Goal: Task Accomplishment & Management: Manage account settings

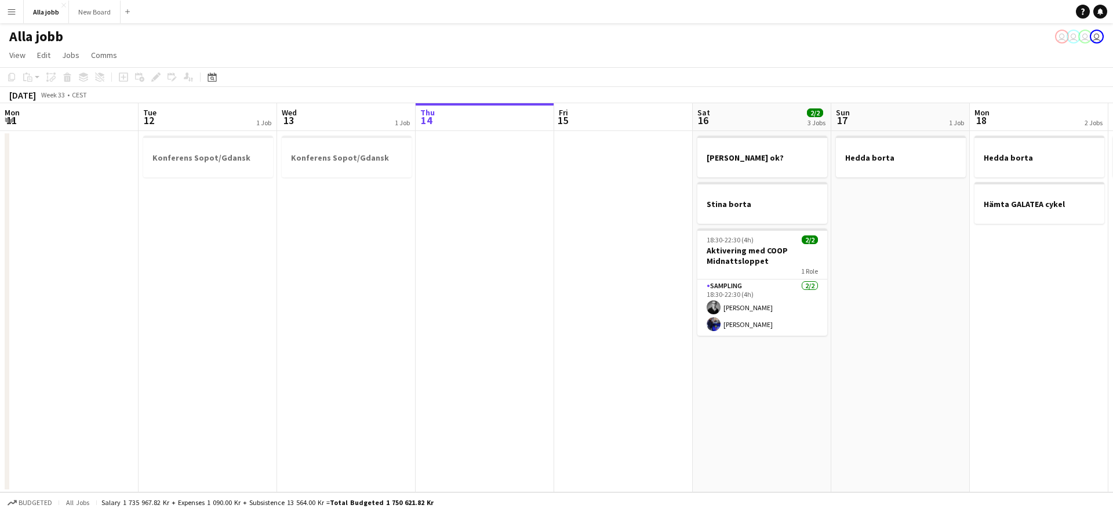
scroll to position [0, 381]
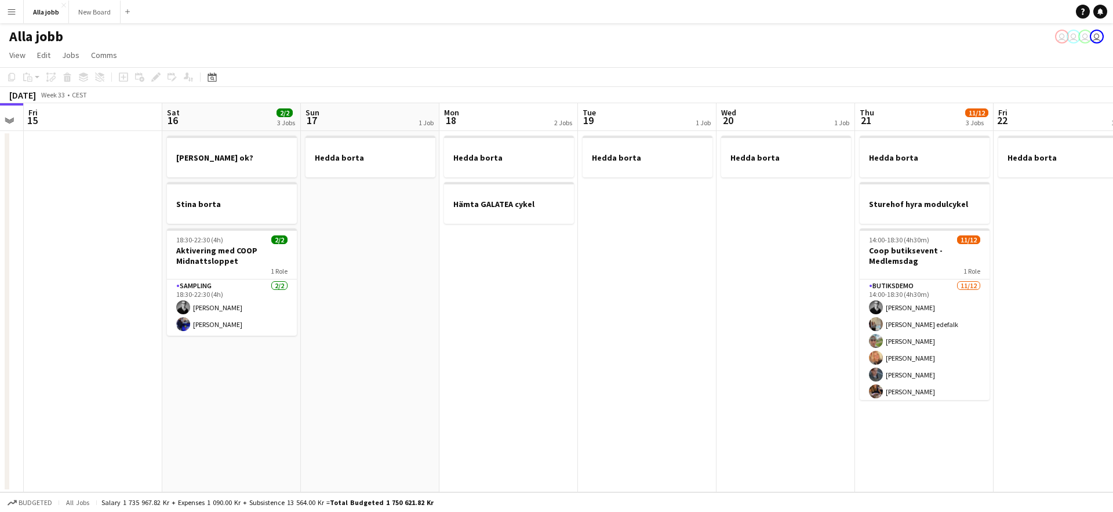
drag, startPoint x: 559, startPoint y: 234, endPoint x: 351, endPoint y: 236, distance: 208.6
click at [385, 233] on app-calendar-viewport "Mon 11 Tue 12 1 Job Wed 13 1 Job Thu 14 Fri 15 Sat 16 2/2 3 Jobs Sun 17 1 Job M…" at bounding box center [556, 297] width 1113 height 389
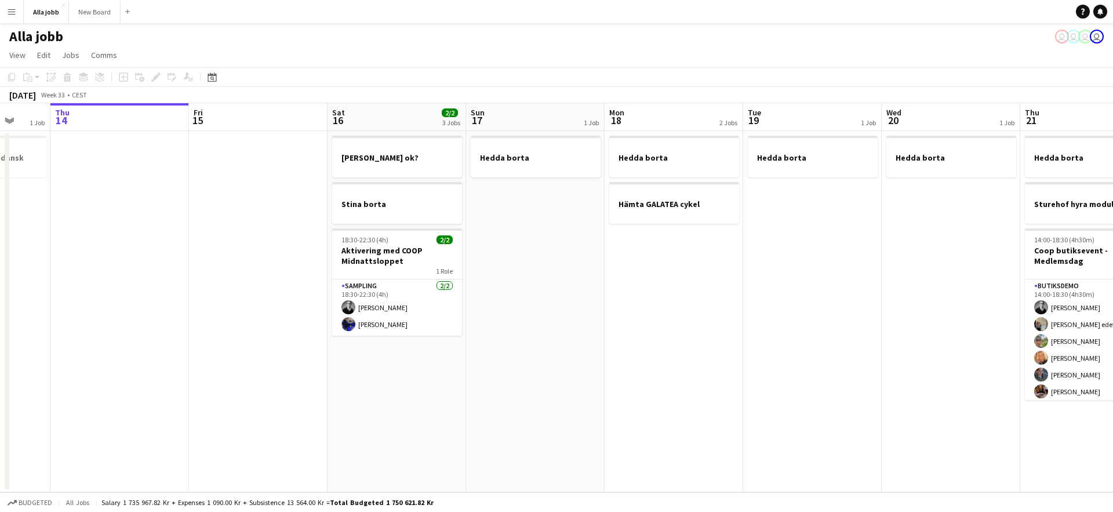
drag, startPoint x: 716, startPoint y: 286, endPoint x: 300, endPoint y: 245, distance: 418.7
click at [373, 265] on app-calendar-viewport "Mon 11 Tue 12 1 Job Wed 13 1 Job Thu 14 Fri 15 Sat 16 2/2 3 Jobs Sun 17 1 Job M…" at bounding box center [556, 297] width 1113 height 389
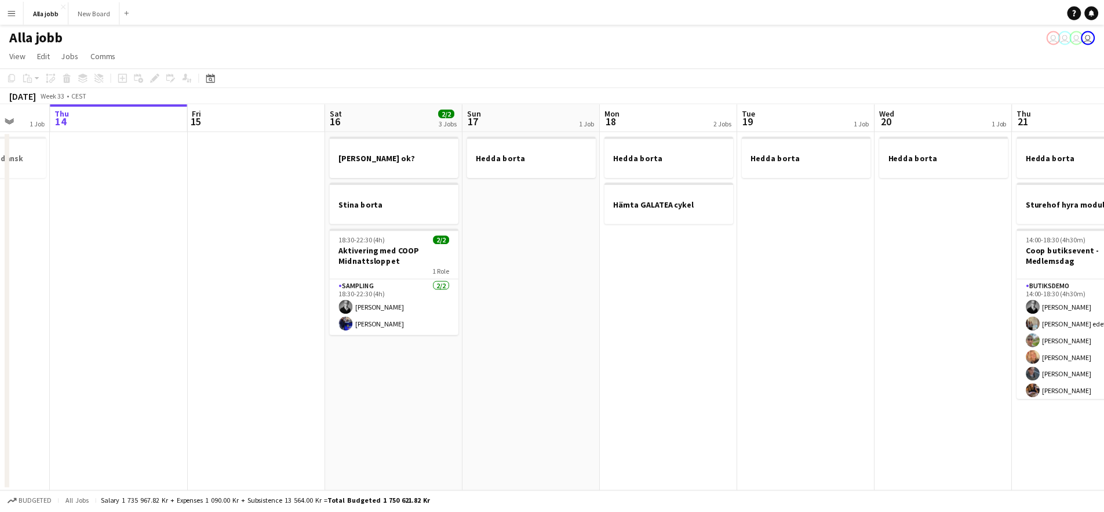
scroll to position [0, 365]
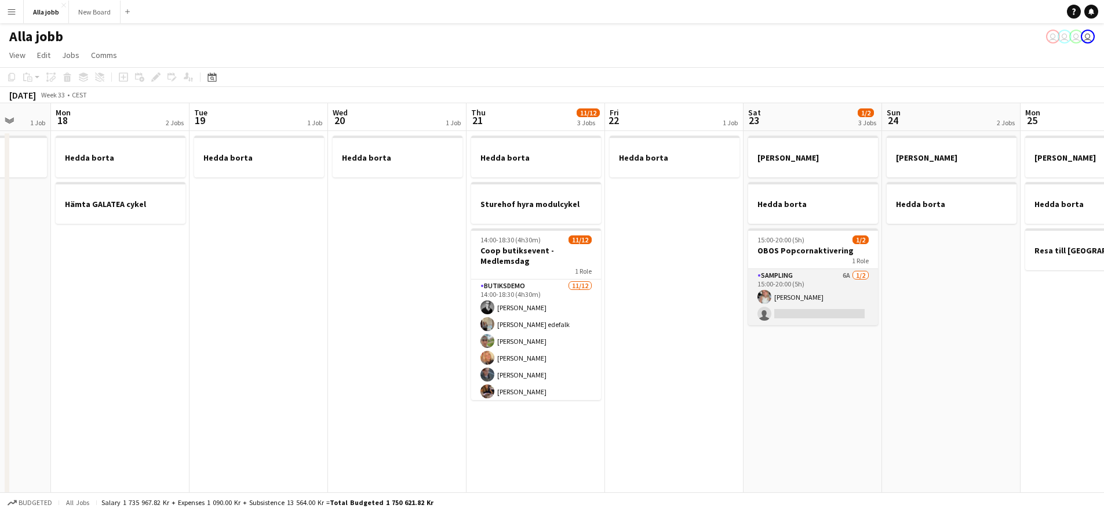
click at [815, 291] on app-card-role "Sampling 6A [DATE] 15:00-20:00 (5h) [PERSON_NAME] single-neutral-actions" at bounding box center [813, 297] width 130 height 56
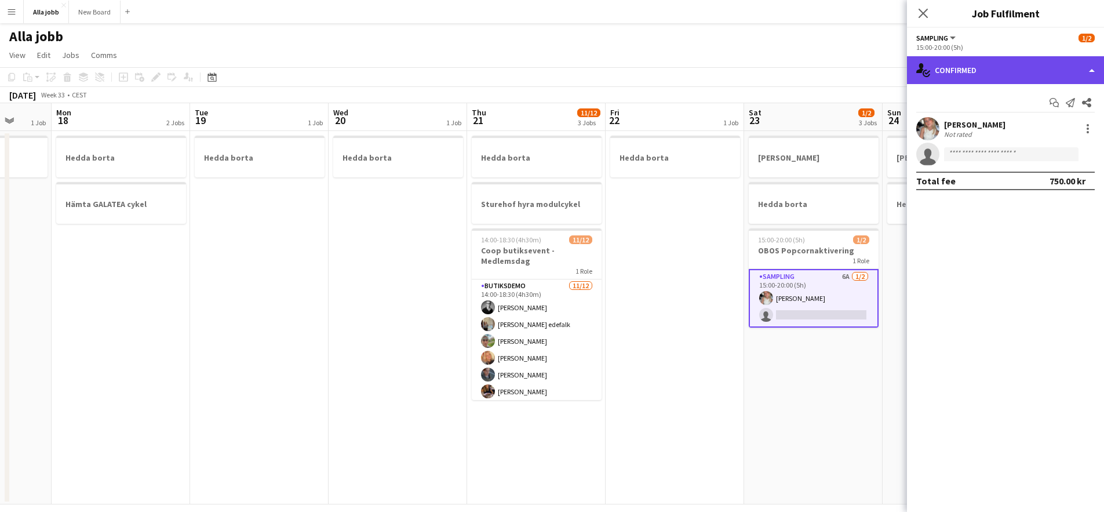
click at [961, 62] on div "single-neutral-actions-check-2 Confirmed" at bounding box center [1005, 70] width 197 height 28
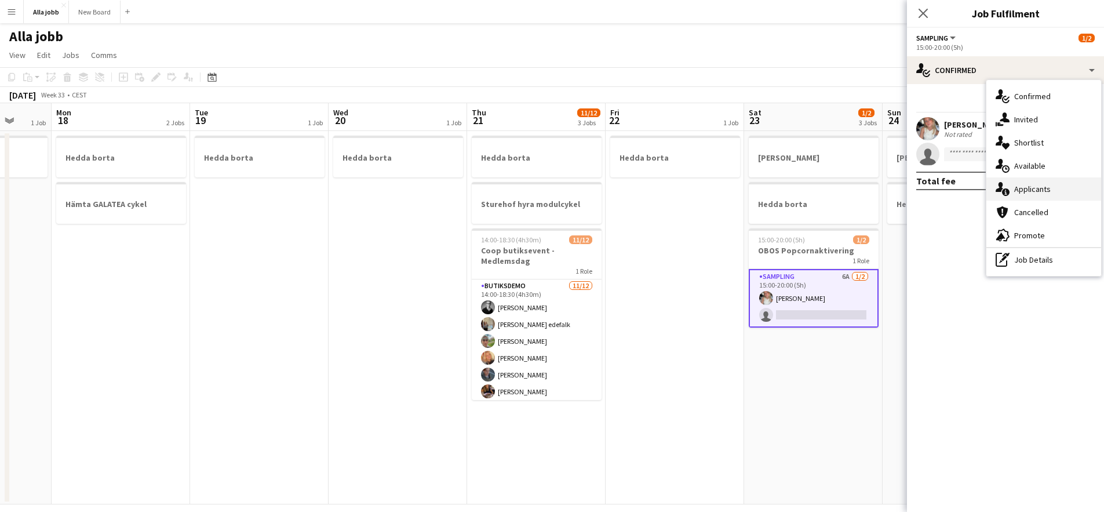
click at [1044, 187] on div "single-neutral-actions-information Applicants" at bounding box center [1043, 188] width 115 height 23
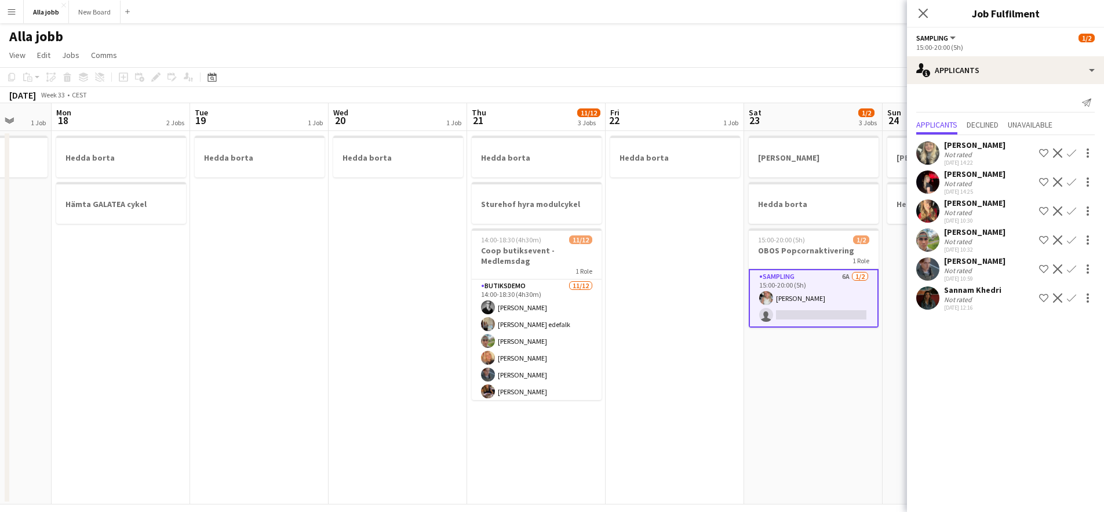
click at [670, 316] on app-date-cell "Hedda borta" at bounding box center [675, 317] width 138 height 373
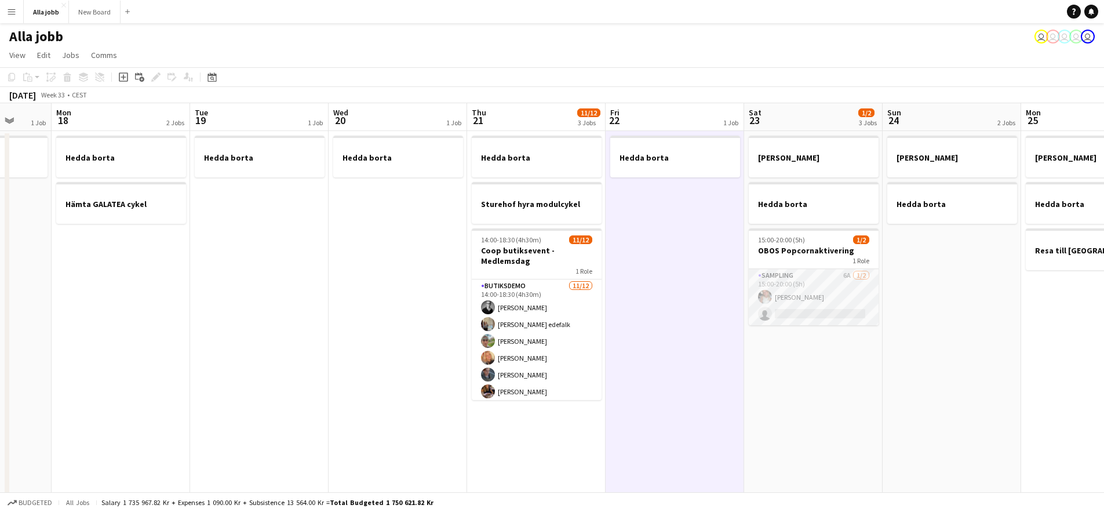
click at [874, 277] on app-card-role "Sampling 6A [DATE] 15:00-20:00 (5h) [PERSON_NAME] single-neutral-actions" at bounding box center [814, 297] width 130 height 56
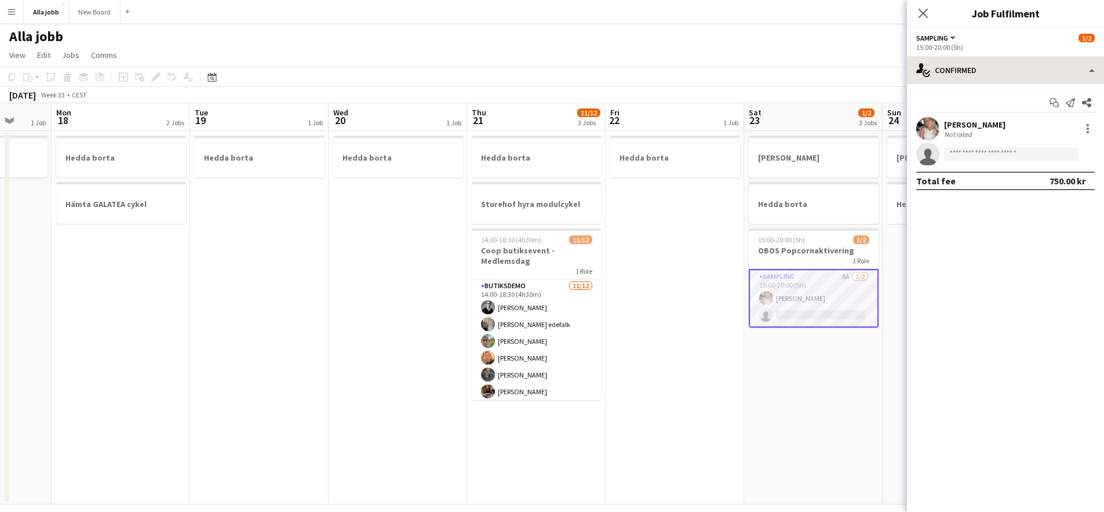
click at [964, 84] on div "Start chat Send notification Share [PERSON_NAME] Not rated single-neutral-actio…" at bounding box center [1005, 141] width 197 height 115
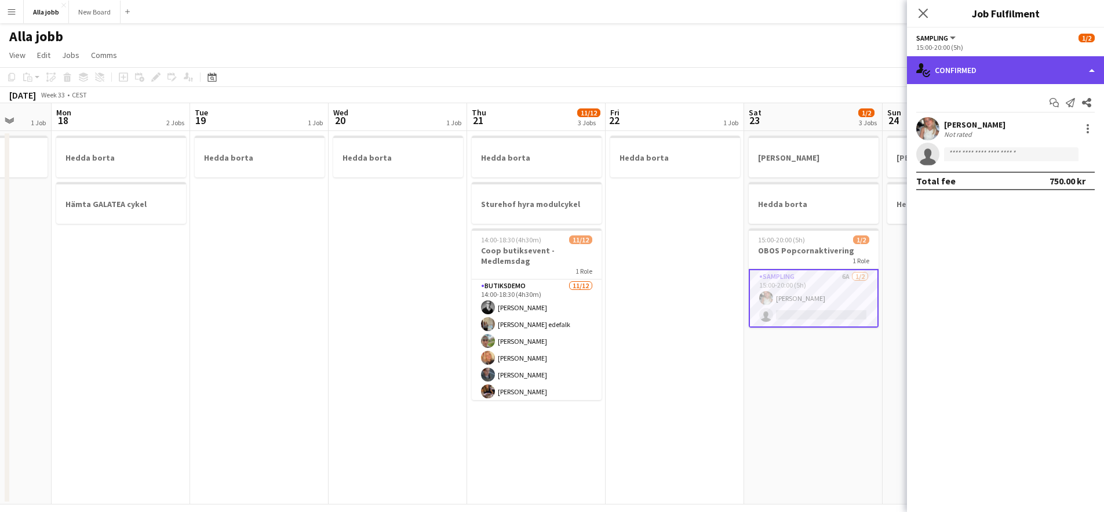
click at [968, 68] on div "single-neutral-actions-check-2 Confirmed" at bounding box center [1005, 70] width 197 height 28
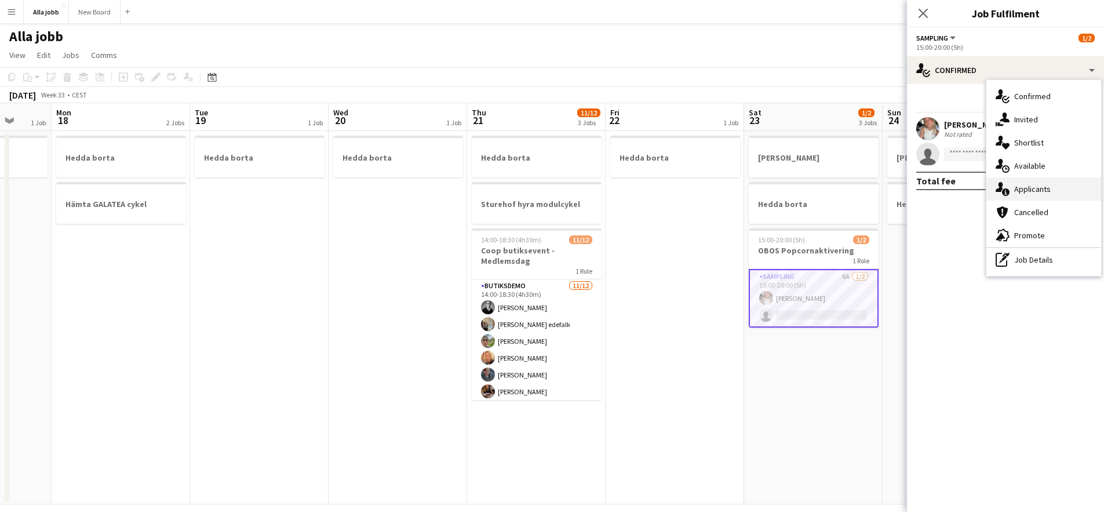
click at [1025, 188] on div "single-neutral-actions-information Applicants" at bounding box center [1043, 188] width 115 height 23
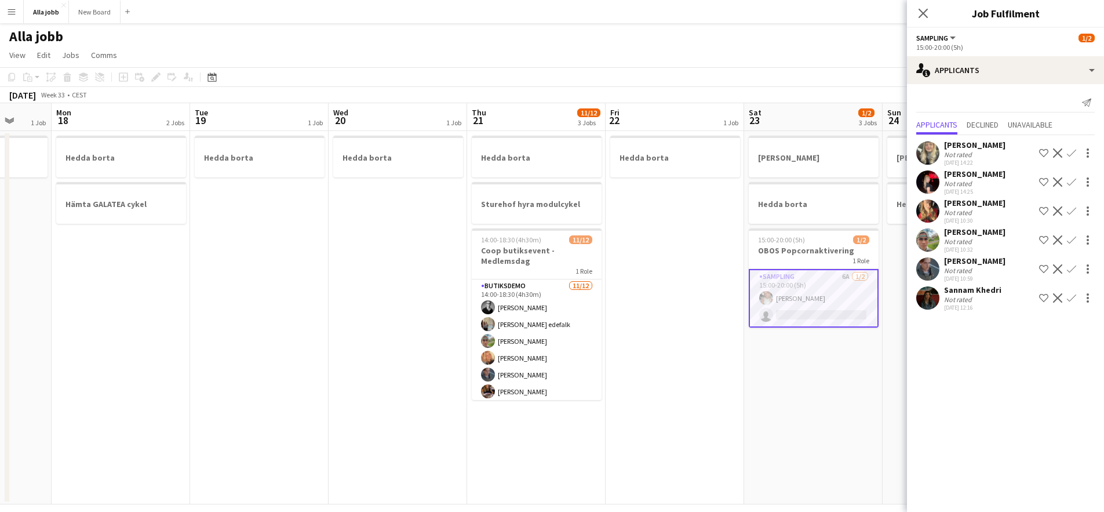
click at [928, 271] on app-user-avatar at bounding box center [927, 268] width 23 height 23
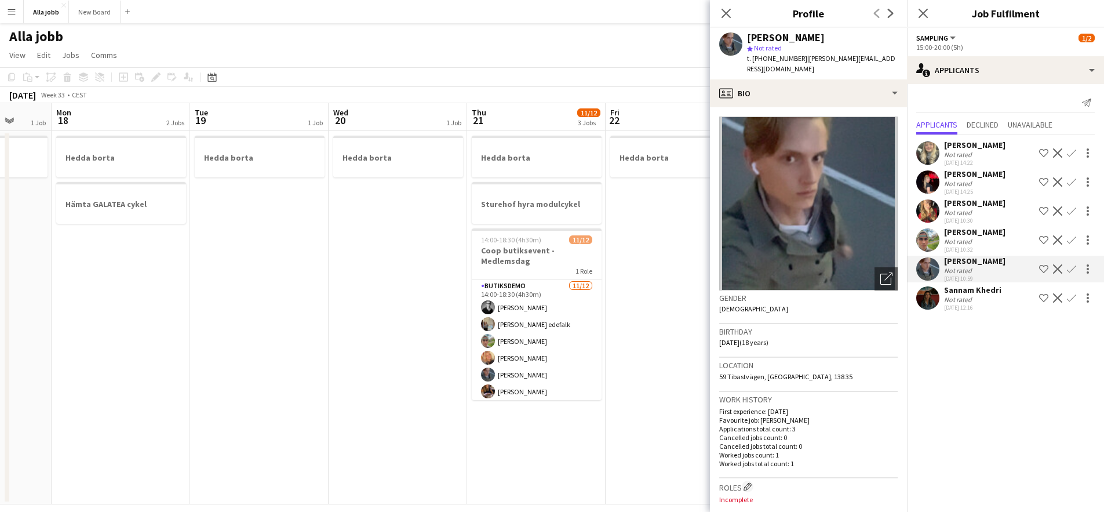
click at [931, 297] on app-user-avatar at bounding box center [927, 297] width 23 height 23
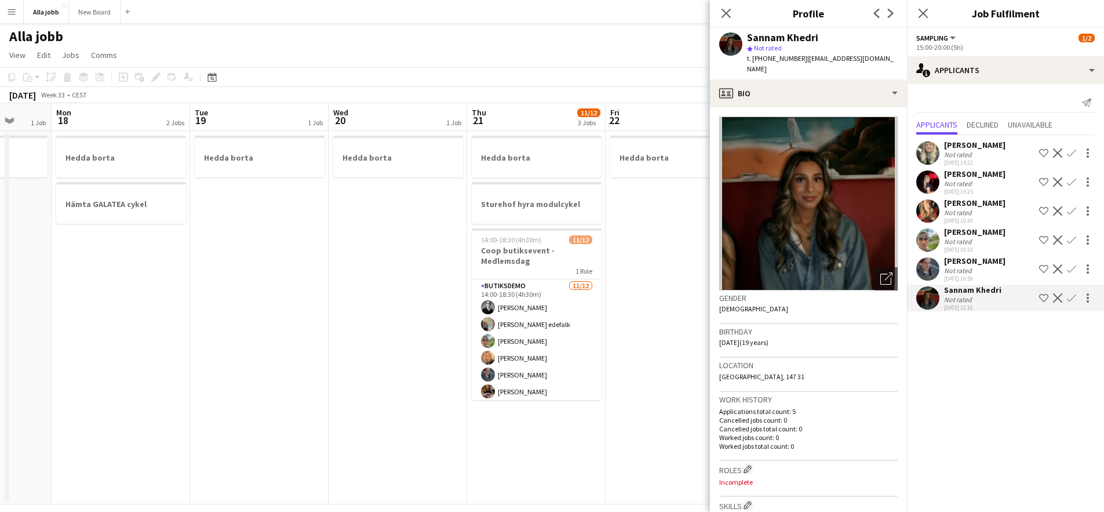
click at [925, 269] on app-user-avatar at bounding box center [927, 268] width 23 height 23
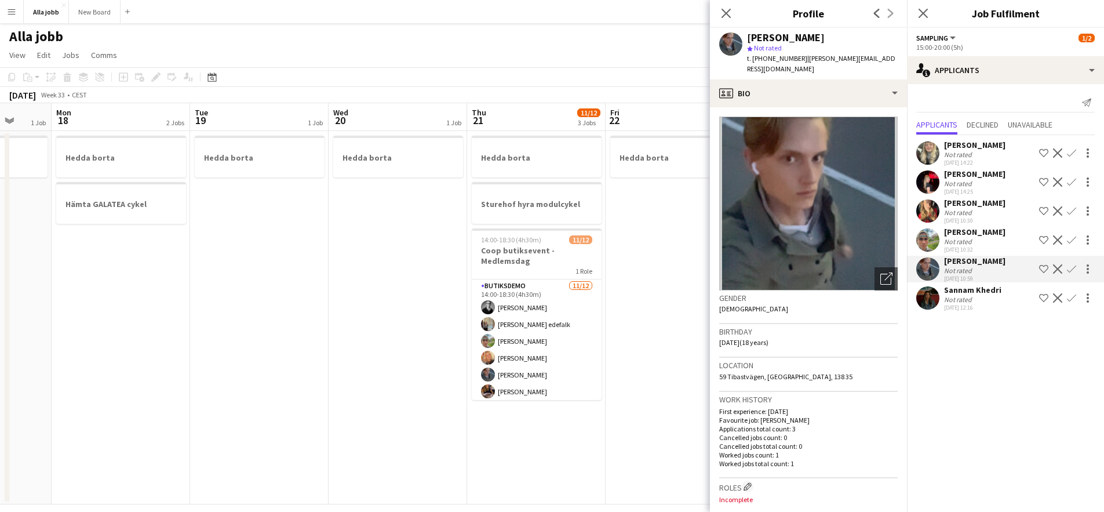
click at [930, 302] on app-user-avatar at bounding box center [927, 297] width 23 height 23
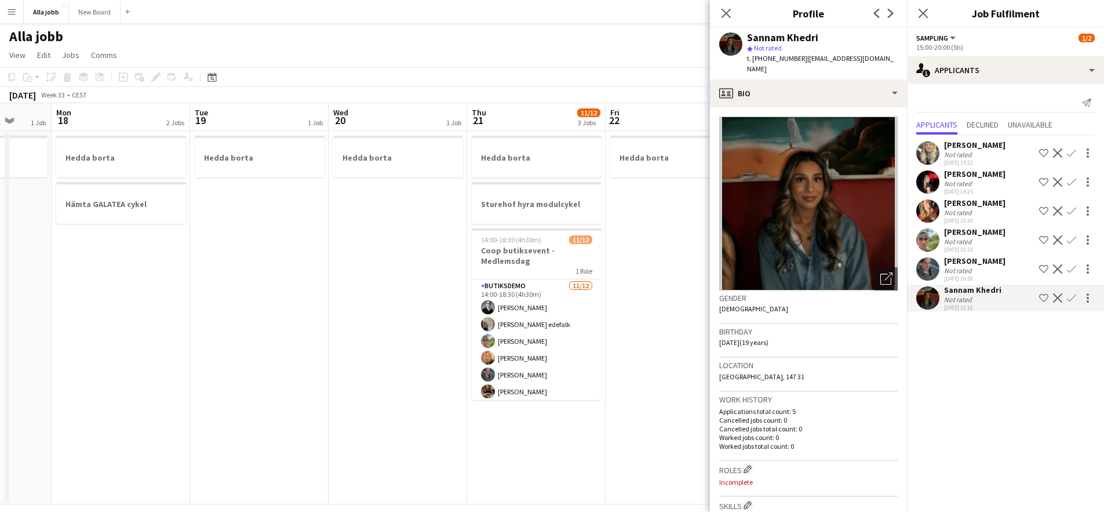
click at [927, 210] on app-user-avatar at bounding box center [927, 210] width 23 height 23
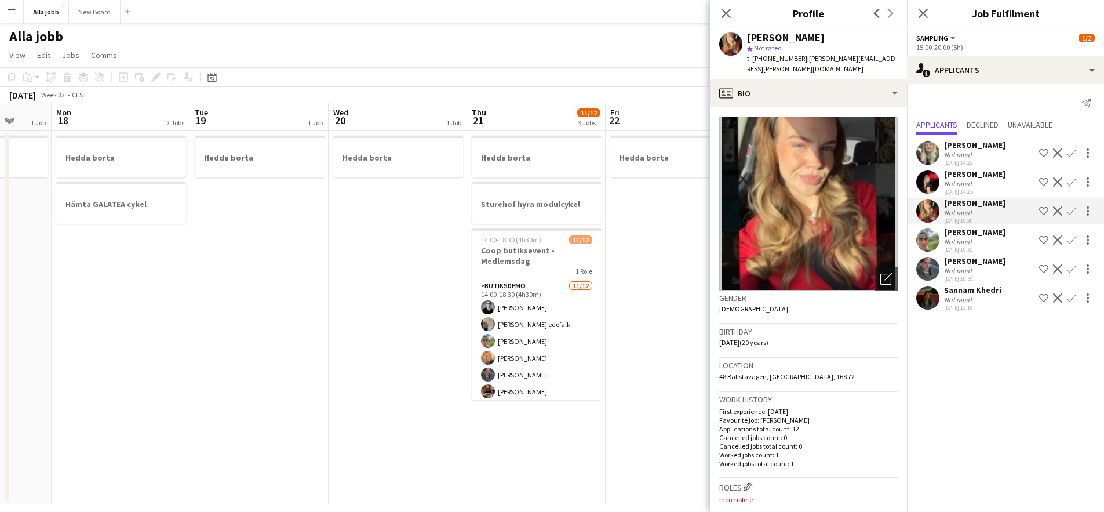
click at [916, 152] on div "[PERSON_NAME] Not rated [DATE] 14:22 Shortlist crew Decline Confirm" at bounding box center [1005, 153] width 197 height 27
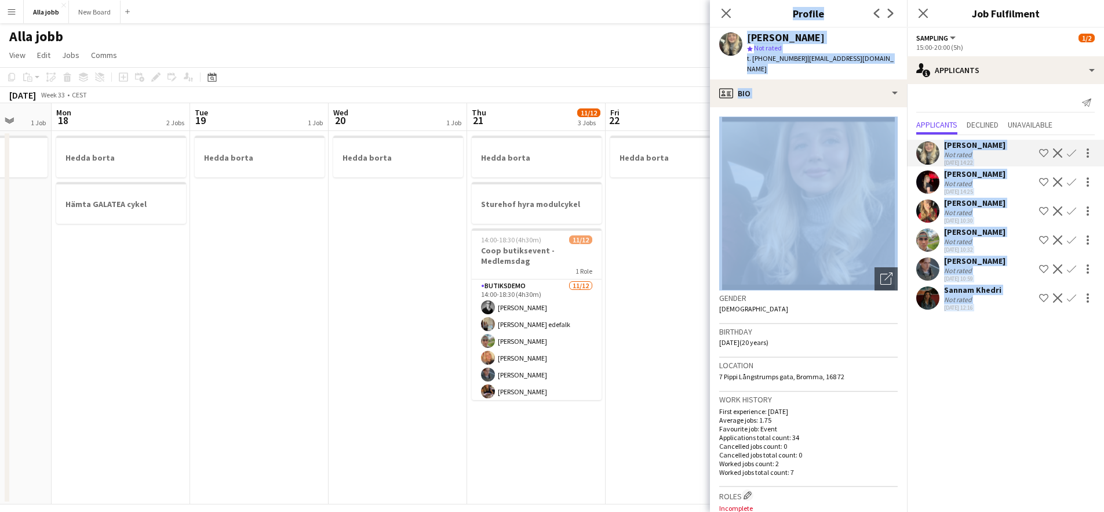
drag, startPoint x: 901, startPoint y: 151, endPoint x: 898, endPoint y: 144, distance: 7.3
click at [899, 148] on body "Menu Boards Boards Boards All jobs Status Workforce Workforce My Workforce Recr…" at bounding box center [552, 262] width 1104 height 524
click at [957, 165] on div "[DATE] 14:22" at bounding box center [974, 163] width 61 height 8
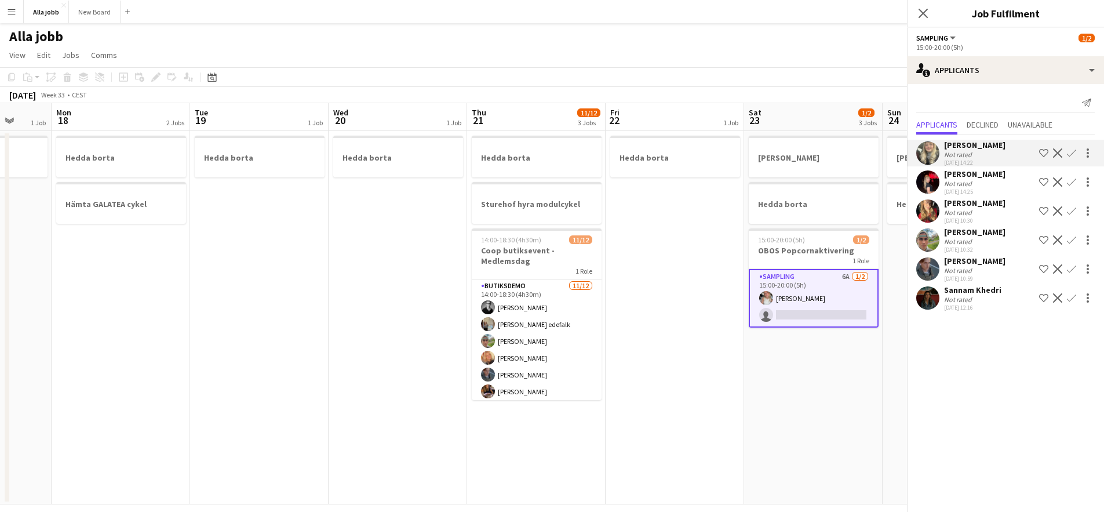
click at [958, 165] on div "[DATE] 14:22" at bounding box center [974, 163] width 61 height 8
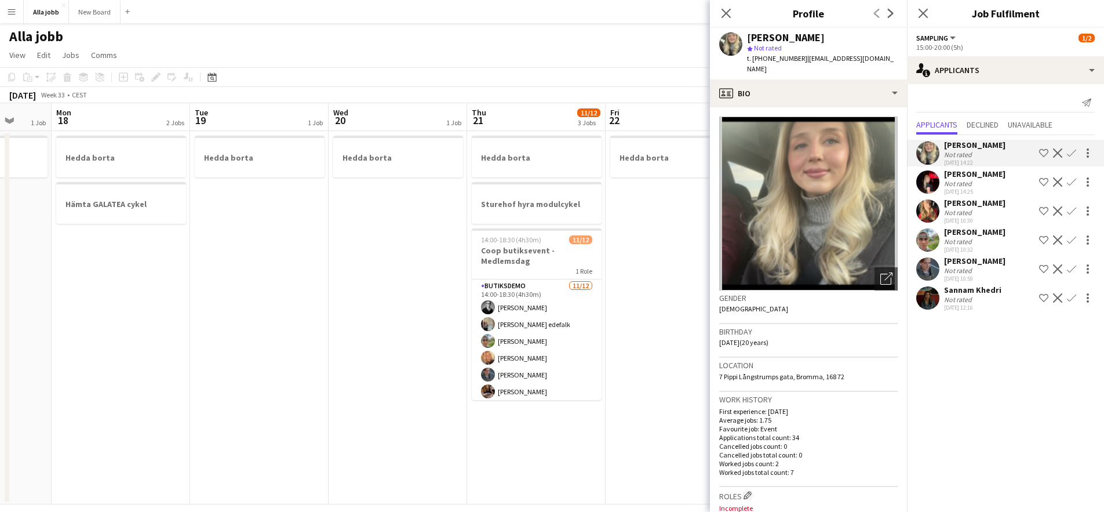
click at [941, 109] on div "Send notification" at bounding box center [1005, 102] width 178 height 19
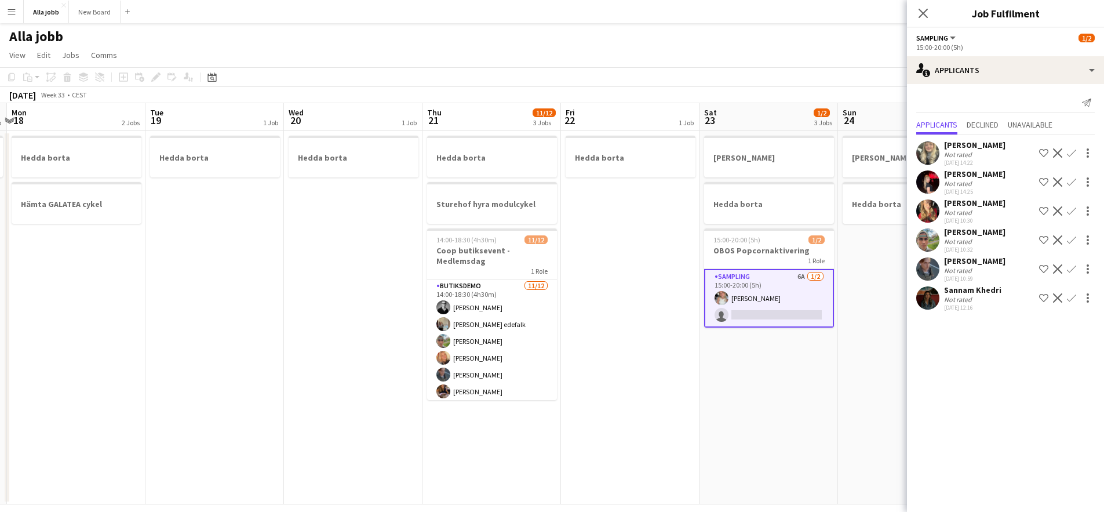
drag, startPoint x: 664, startPoint y: 274, endPoint x: 585, endPoint y: 264, distance: 78.9
click at [607, 268] on app-calendar-viewport "Fri 15 Sat 16 2/2 3 Jobs Sun 17 1 Job Mon 18 2 Jobs Tue 19 1 Job Wed 20 1 Job T…" at bounding box center [552, 303] width 1104 height 401
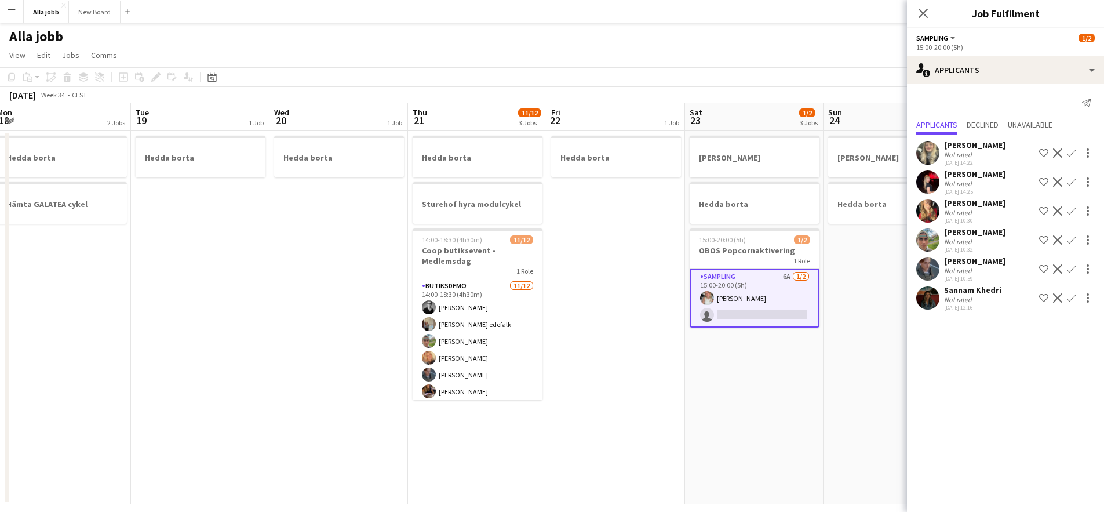
click at [582, 264] on app-date-cell "Hedda borta" at bounding box center [615, 317] width 138 height 373
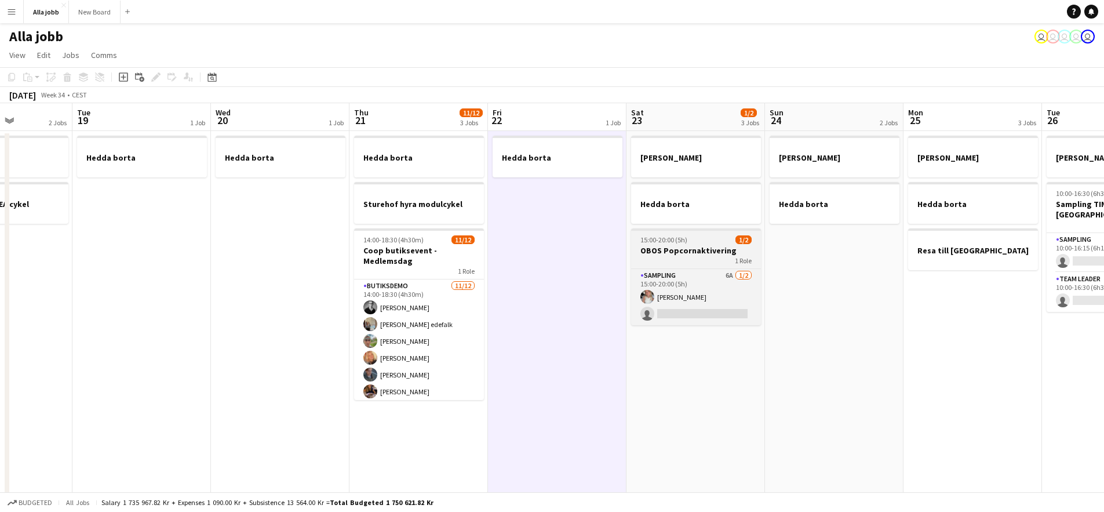
drag, startPoint x: 863, startPoint y: 249, endPoint x: 483, endPoint y: 249, distance: 380.7
click at [593, 254] on app-calendar-viewport "Fri 15 Sat 16 2/2 3 Jobs Sun 17 1 Job Mon 18 2 Jobs Tue 19 1 Job Wed 20 1 Job T…" at bounding box center [552, 303] width 1104 height 401
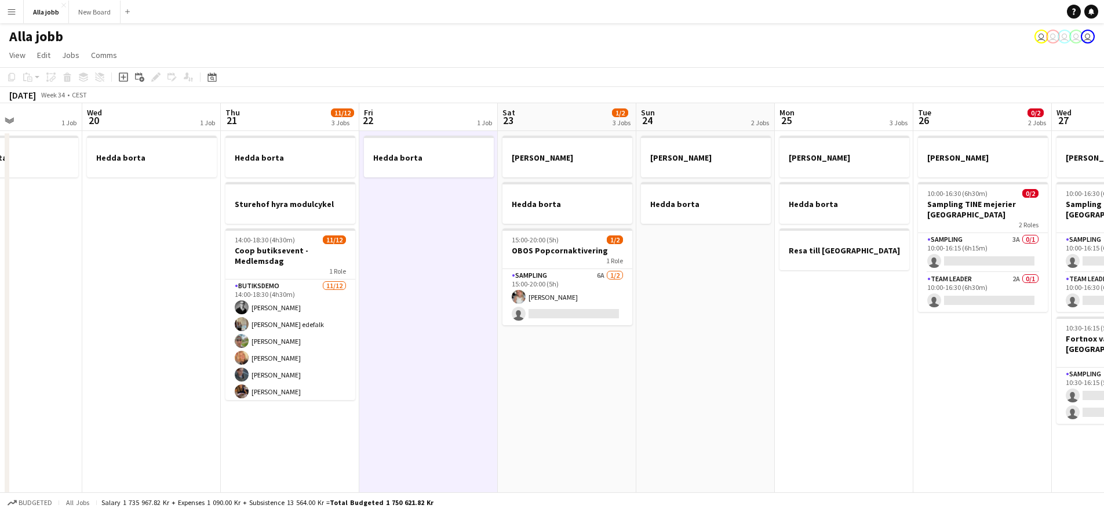
click at [498, 250] on app-calendar-viewport "Sun 17 1 Job Mon 18 2 Jobs Tue 19 1 Job Wed 20 1 Job Thu 21 11/12 3 Jobs Fri 22…" at bounding box center [552, 303] width 1104 height 401
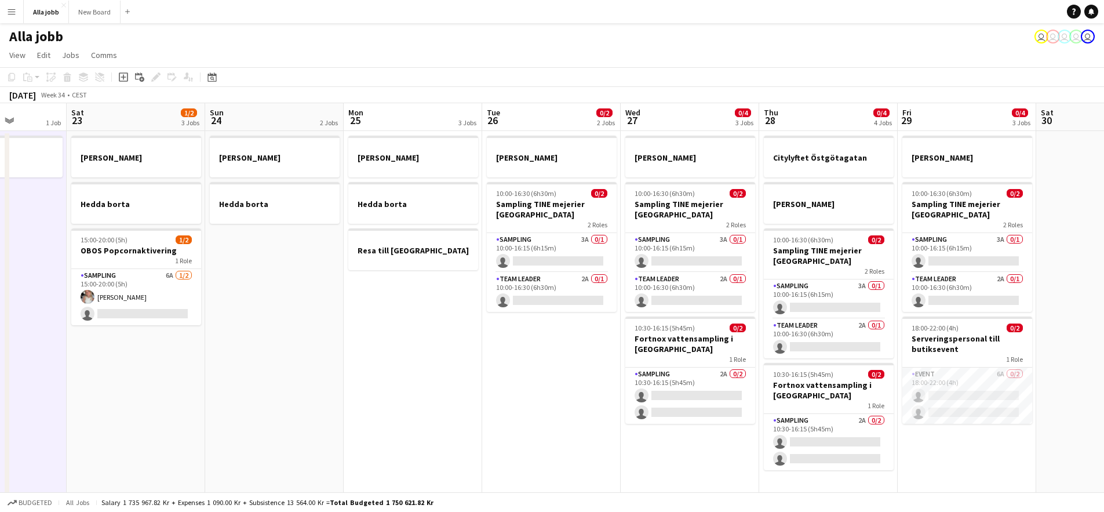
drag, startPoint x: 655, startPoint y: 394, endPoint x: 512, endPoint y: 372, distance: 144.2
click at [516, 373] on app-calendar-viewport "Tue 19 1 Job Wed 20 1 Job Thu 21 11/12 3 Jobs Fri 22 1 Job Sat 23 1/2 3 Jobs Su…" at bounding box center [552, 303] width 1104 height 401
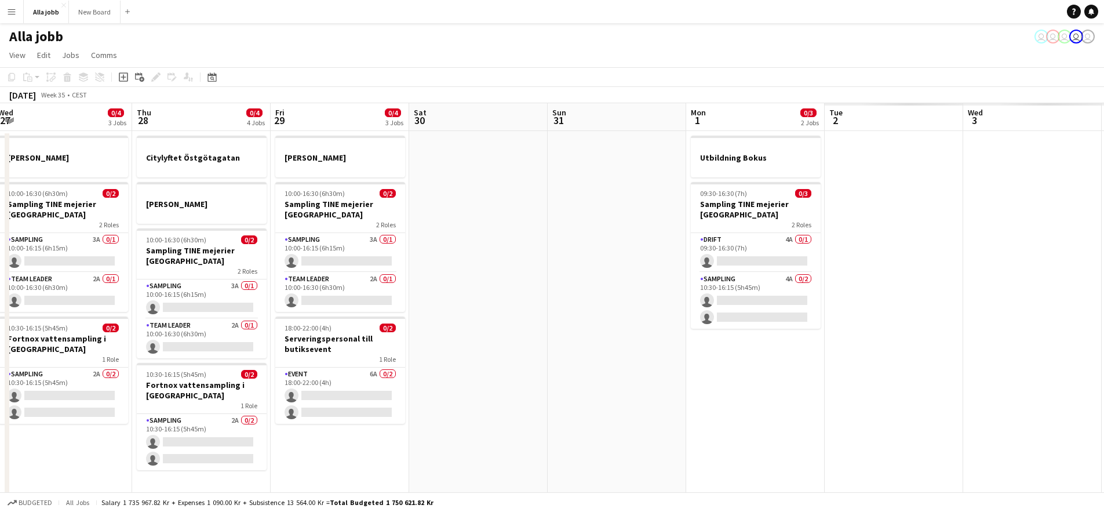
scroll to position [0, 283]
